Goal: Task Accomplishment & Management: Manage account settings

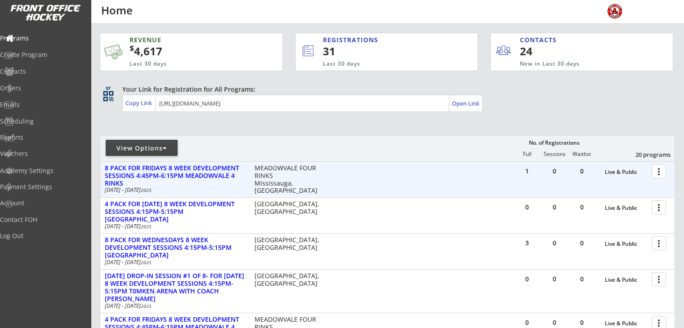
click at [657, 175] on div at bounding box center [661, 171] width 16 height 16
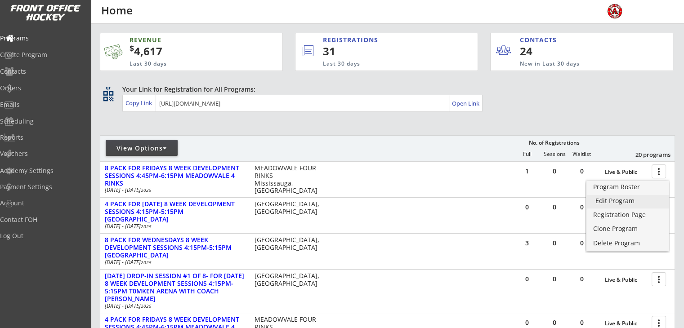
click at [607, 200] on div "Edit Program" at bounding box center [628, 201] width 64 height 6
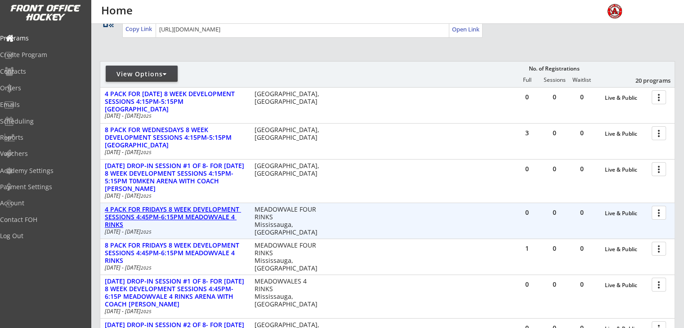
scroll to position [90, 0]
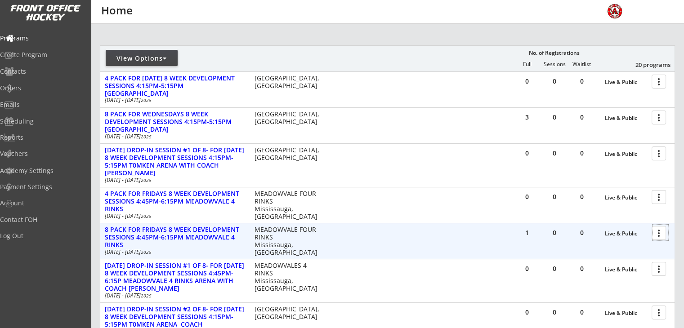
click at [656, 234] on div at bounding box center [661, 233] width 16 height 16
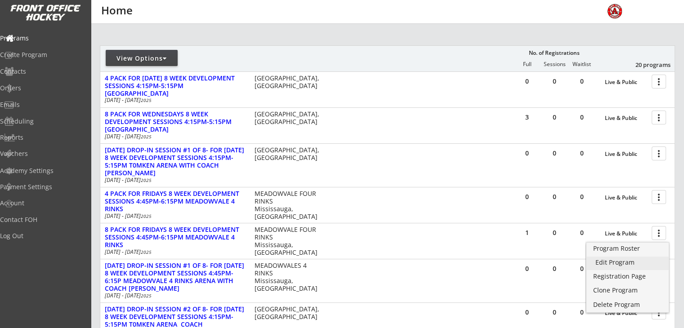
click at [613, 260] on div "Edit Program" at bounding box center [628, 263] width 64 height 6
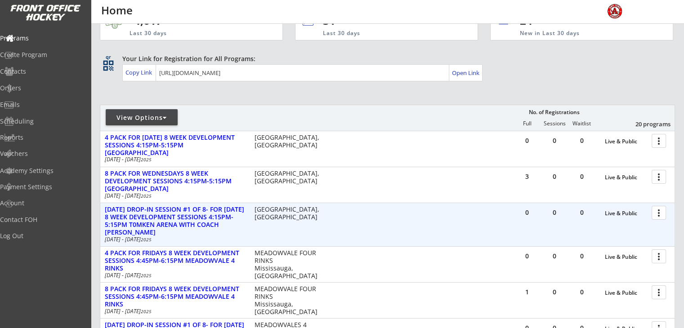
scroll to position [45, 0]
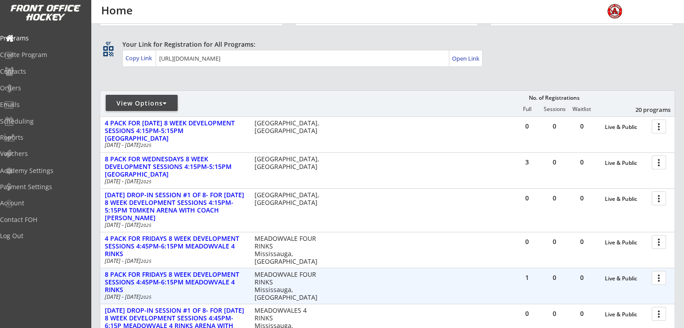
click at [658, 278] on div at bounding box center [661, 278] width 16 height 16
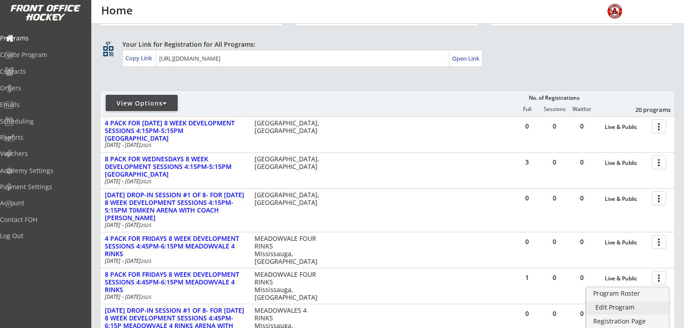
click at [616, 306] on div "Edit Program" at bounding box center [628, 308] width 64 height 6
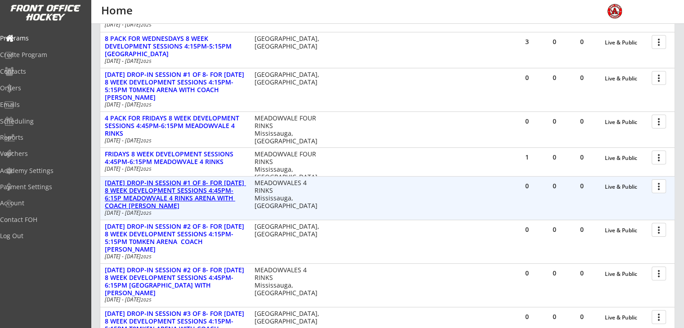
scroll to position [180, 0]
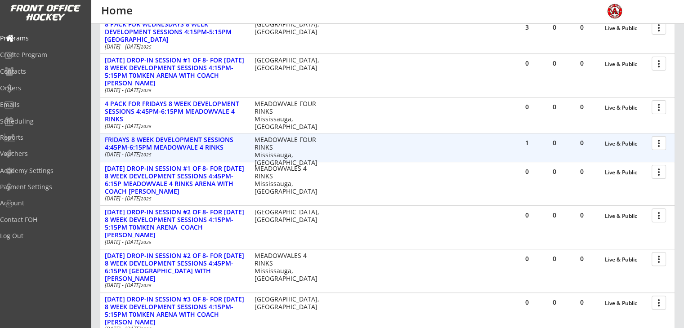
click at [662, 142] on div at bounding box center [661, 143] width 16 height 16
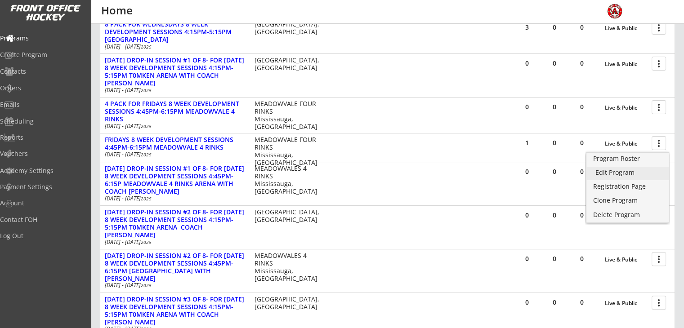
click at [622, 170] on div "Edit Program" at bounding box center [628, 173] width 64 height 6
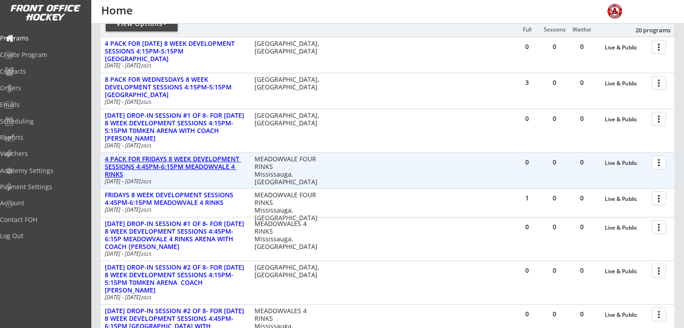
scroll to position [135, 0]
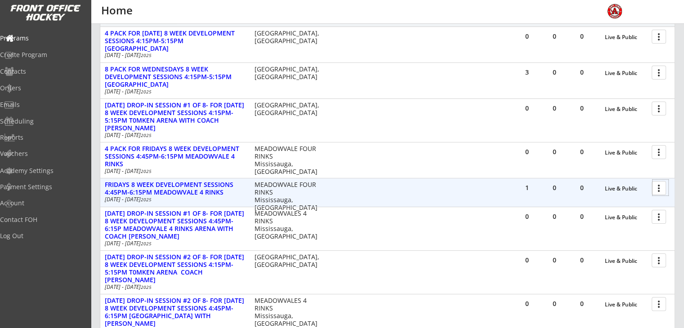
click at [658, 189] on div at bounding box center [661, 188] width 16 height 16
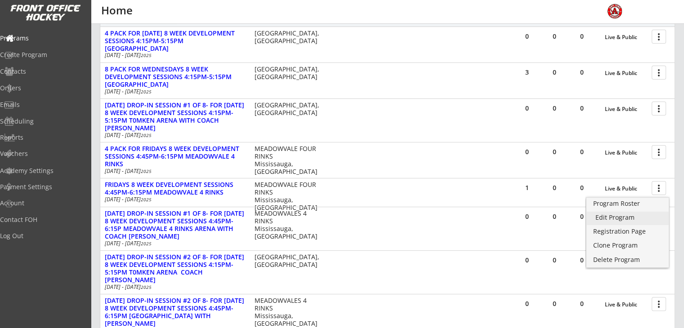
click at [632, 218] on div "Edit Program" at bounding box center [628, 218] width 64 height 6
